Goal: Check status: Check status

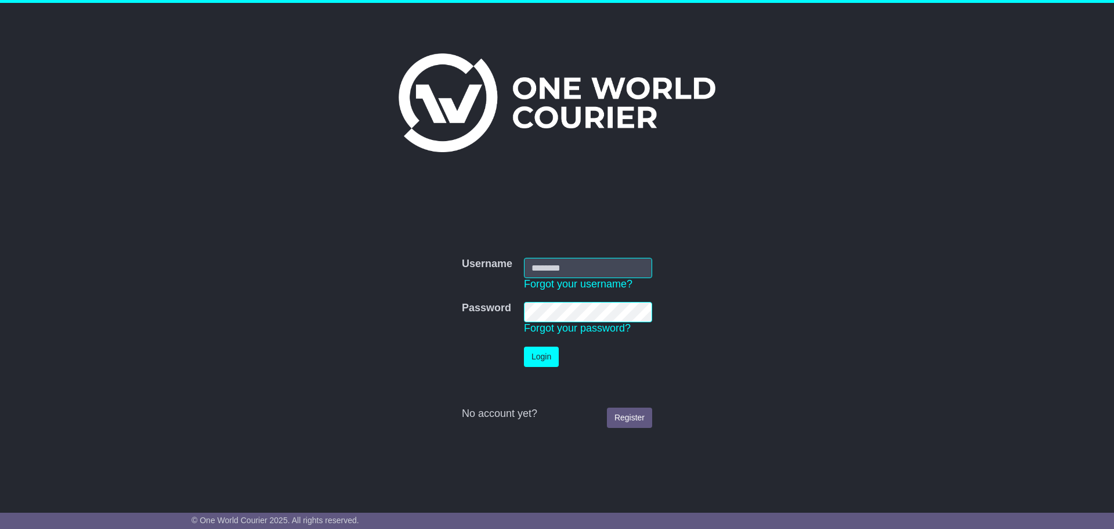
type input "**********"
click at [549, 349] on button "Login" at bounding box center [541, 357] width 35 height 20
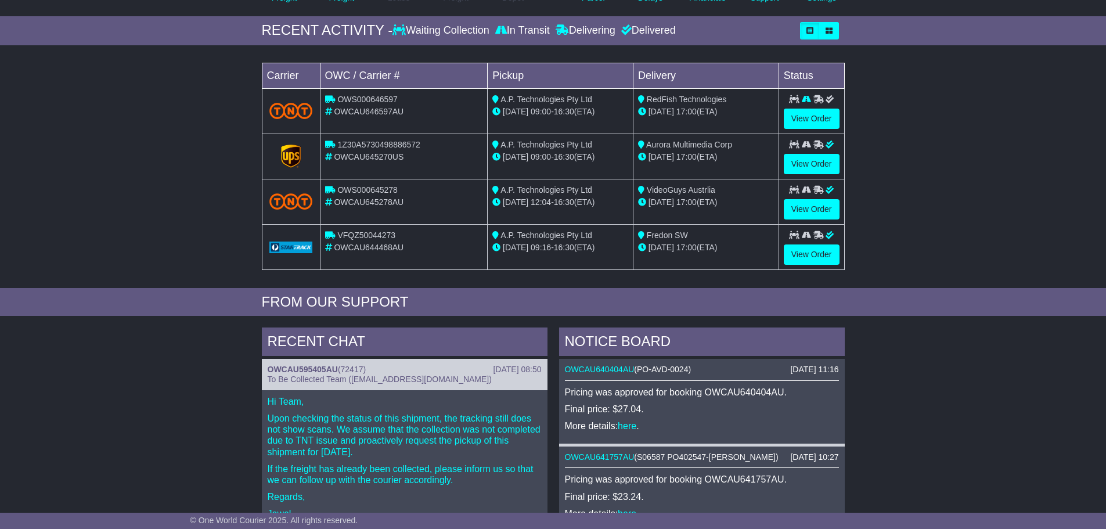
scroll to position [348, 0]
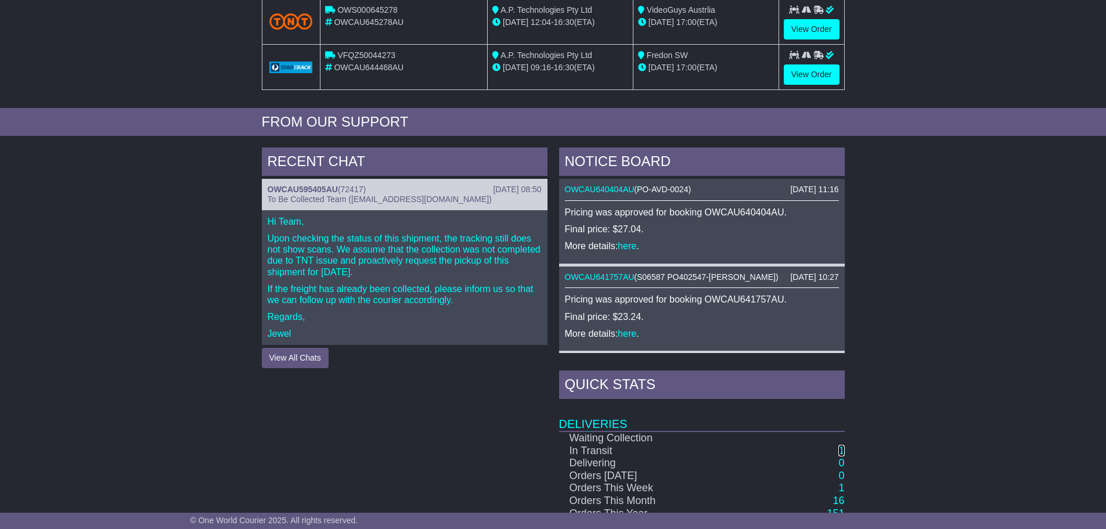
click at [841, 448] on link "1" at bounding box center [841, 451] width 6 height 12
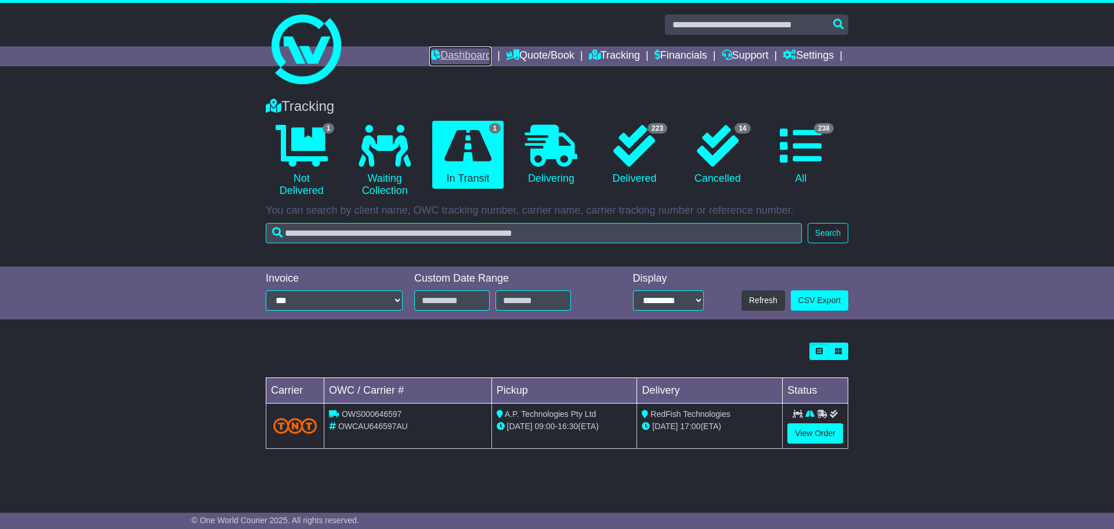
click at [457, 49] on link "Dashboard" at bounding box center [461, 56] width 62 height 20
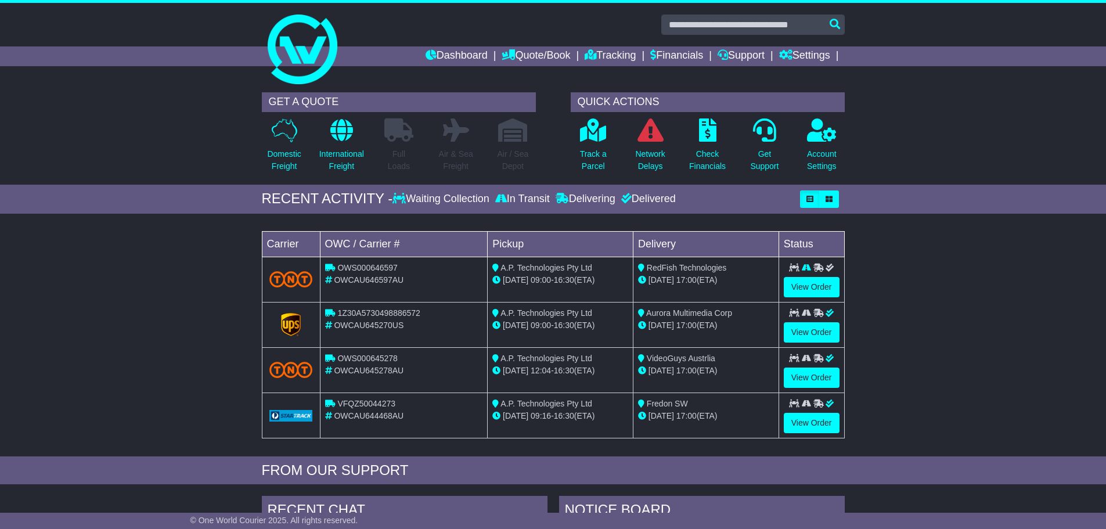
click at [968, 341] on div "Loading... No bookings found Carrier OWC / Carrier # Pickup Delivery Status OWS…" at bounding box center [553, 337] width 1106 height 237
click at [425, 55] on link "Dashboard" at bounding box center [456, 56] width 62 height 20
